Goal: Browse casually

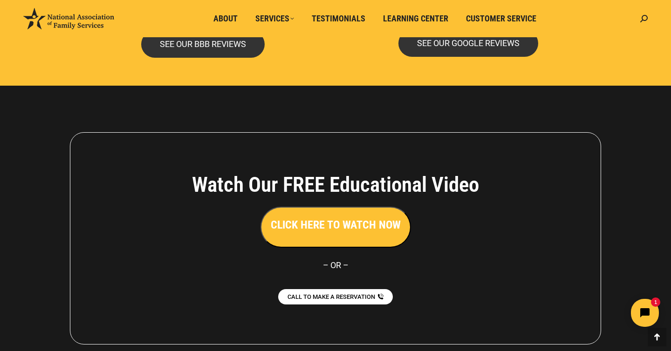
scroll to position [2096, 0]
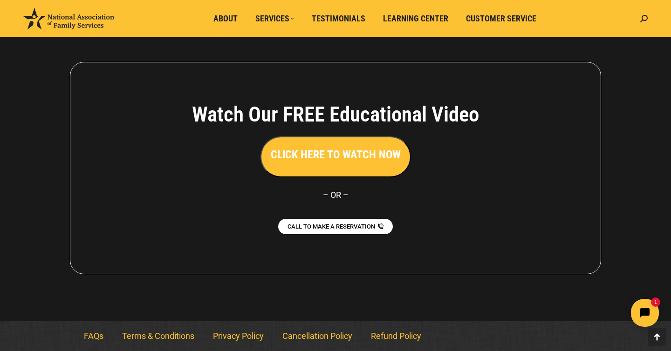
click at [359, 158] on h3 "CLICK HERE TO WATCH NOW" at bounding box center [336, 155] width 130 height 16
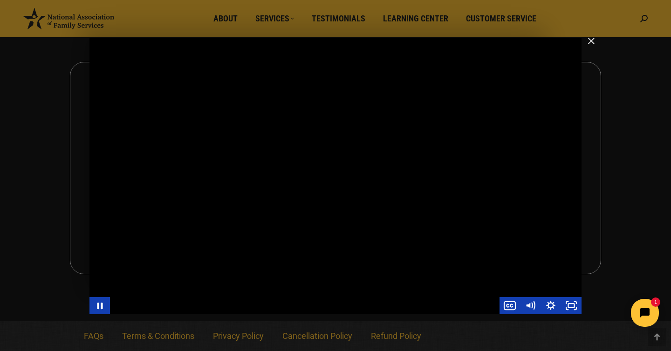
click at [520, 268] on div "Main Video - Full Webinar (Emma) Landon V1.4" at bounding box center [335, 176] width 492 height 277
click at [391, 181] on div "Main Video - Full Webinar (Emma) Landon V1.4" at bounding box center [335, 176] width 492 height 277
click at [341, 188] on div "Main Video - Full Webinar (Emma) Landon V1.4" at bounding box center [335, 176] width 492 height 277
click at [525, 262] on div "Main Video - Full Webinar (Emma) Landon V1.4" at bounding box center [335, 175] width 492 height 277
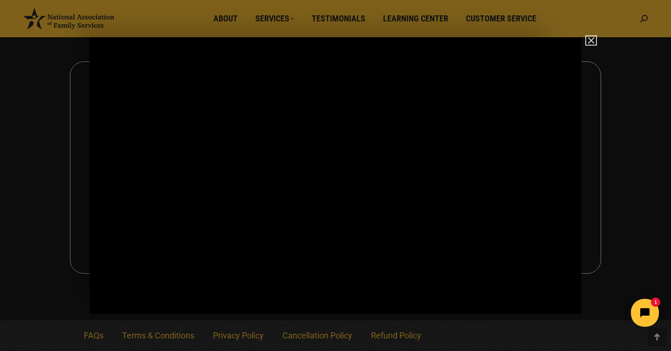
click at [594, 42] on img "Close" at bounding box center [587, 45] width 16 height 16
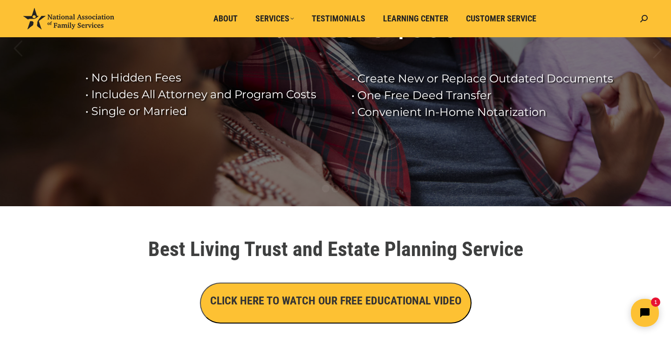
scroll to position [170, 0]
